Goal: Book appointment/travel/reservation

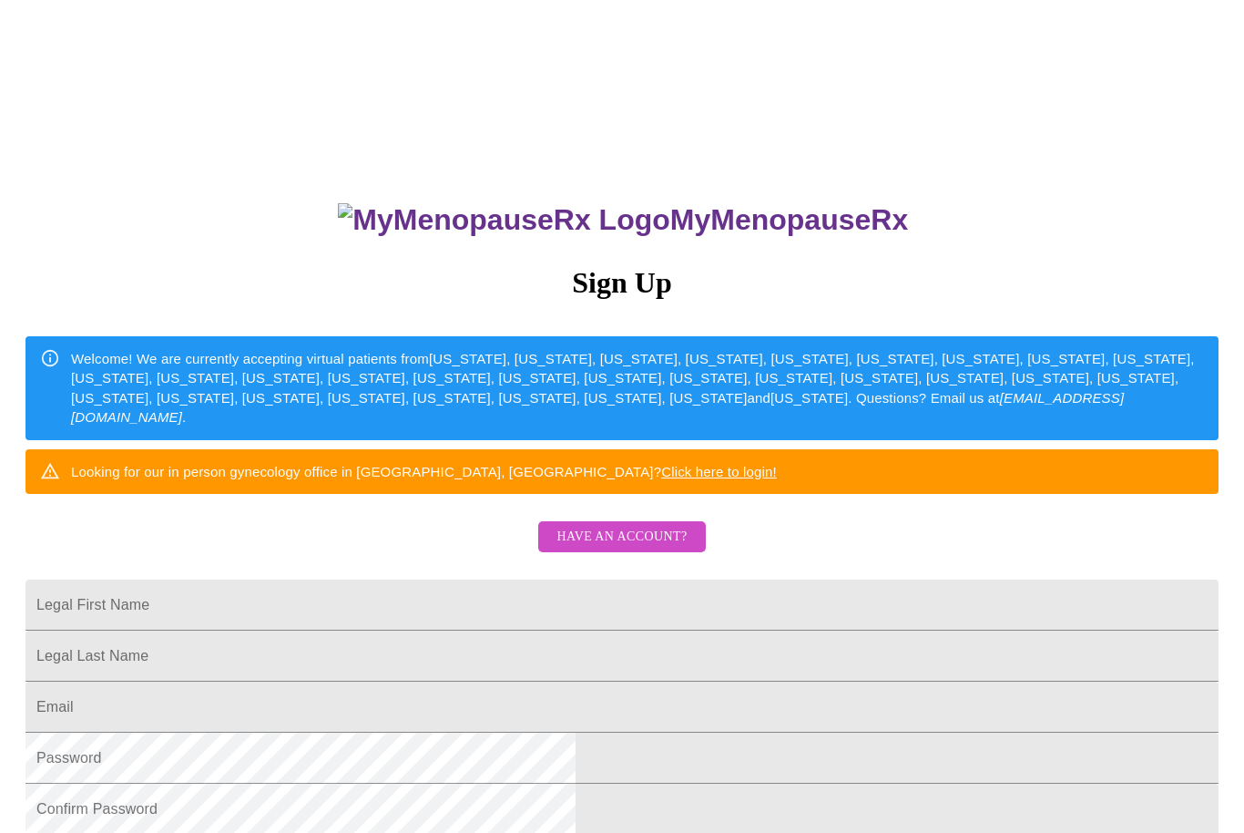
click at [665, 548] on span "Have an account?" at bounding box center [622, 537] width 130 height 23
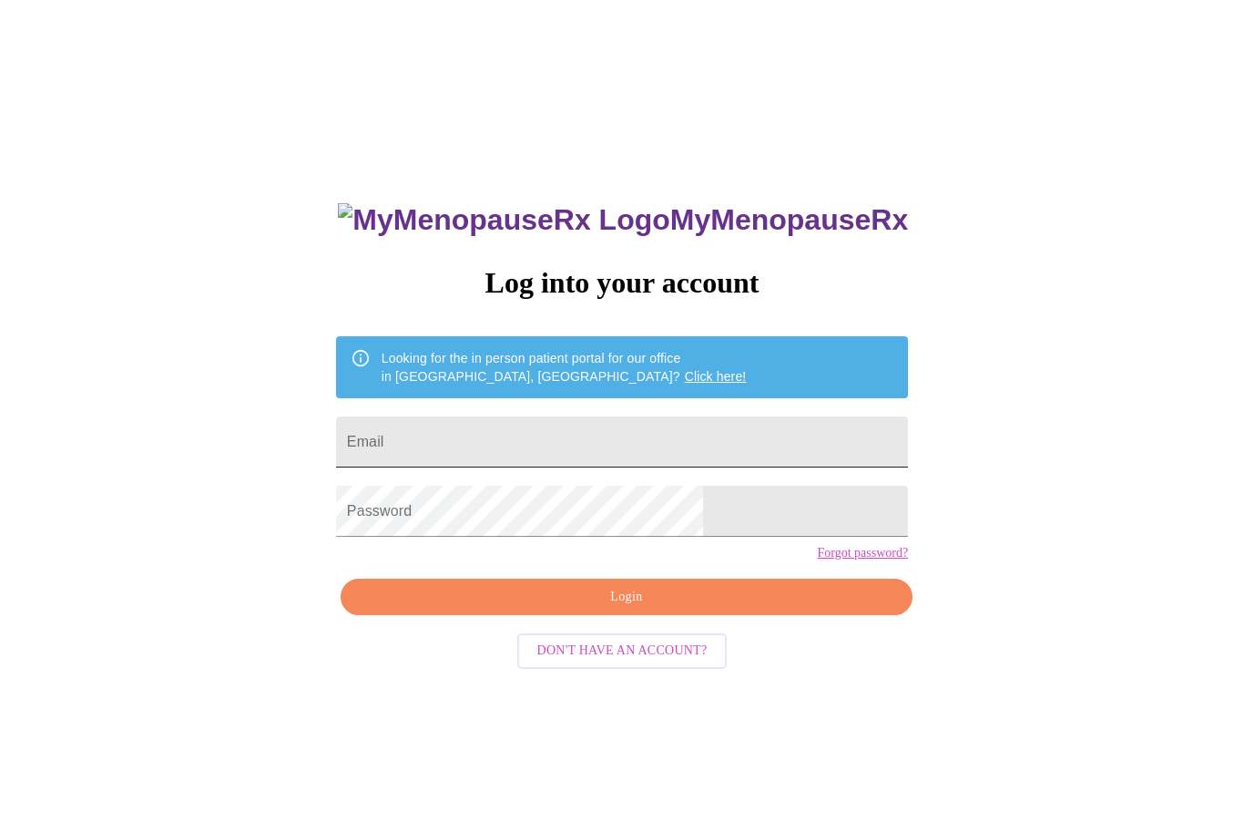
click at [564, 440] on input "Email" at bounding box center [622, 441] width 572 height 51
type input "[EMAIL_ADDRESS][DOMAIN_NAME]"
click at [668, 608] on span "Login" at bounding box center [627, 597] width 530 height 23
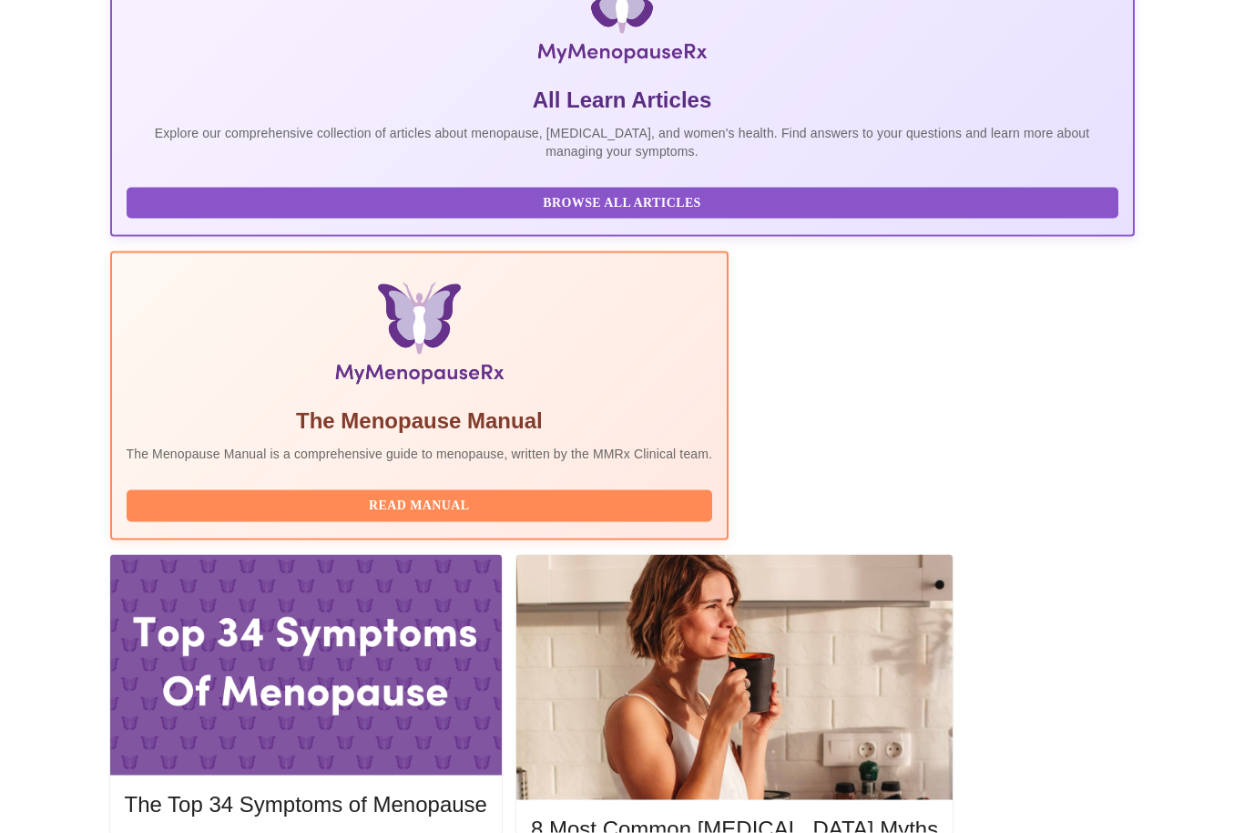
scroll to position [377, 0]
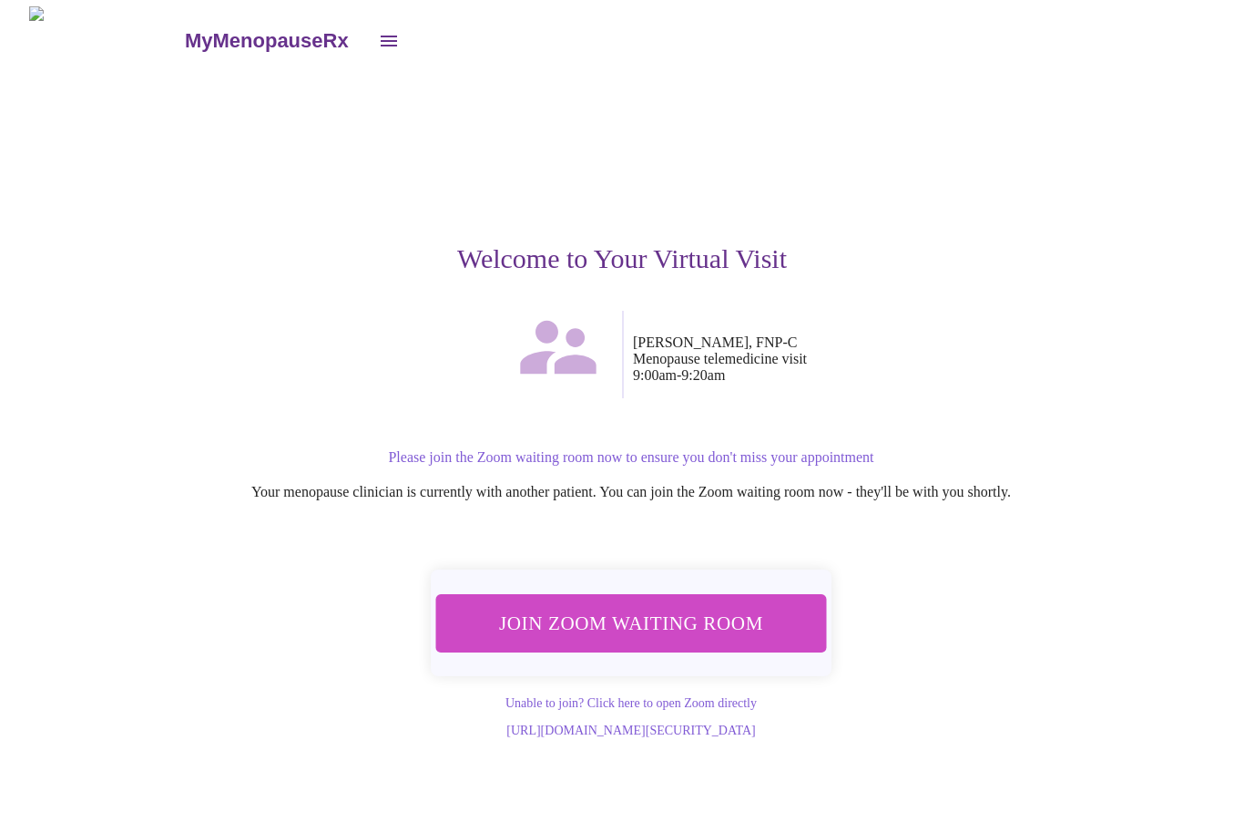
scroll to position [1, 0]
click at [664, 614] on span "Join Zoom Waiting Room" at bounding box center [631, 624] width 342 height 34
